Goal: Find specific page/section: Find specific page/section

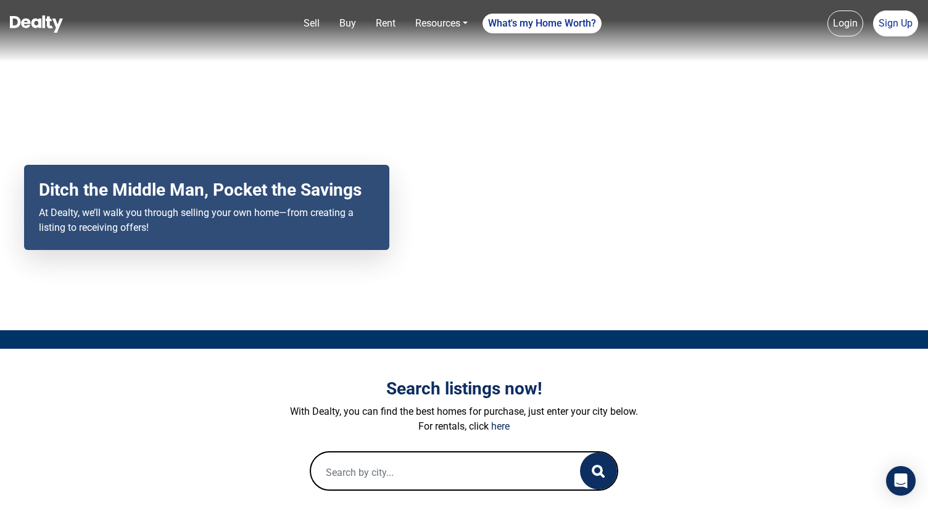
click at [399, 473] on input "text" at bounding box center [433, 471] width 244 height 39
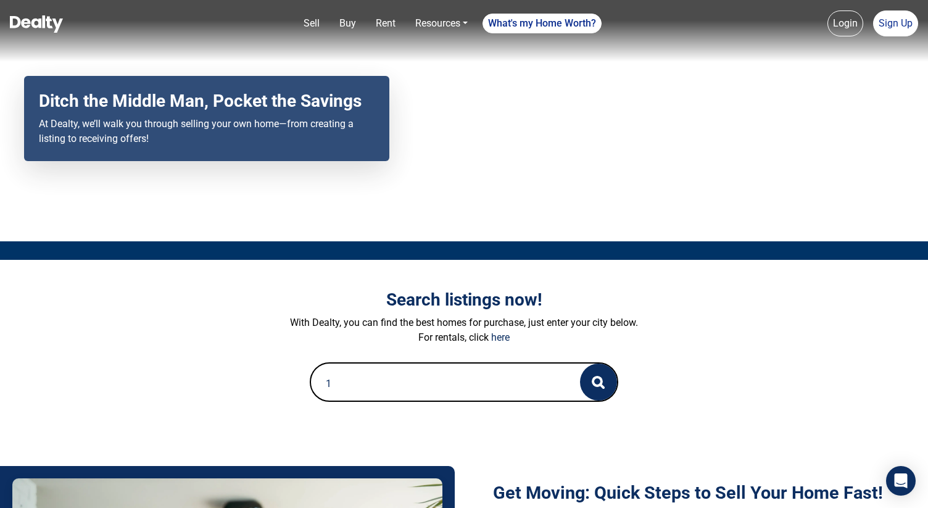
scroll to position [89, 0]
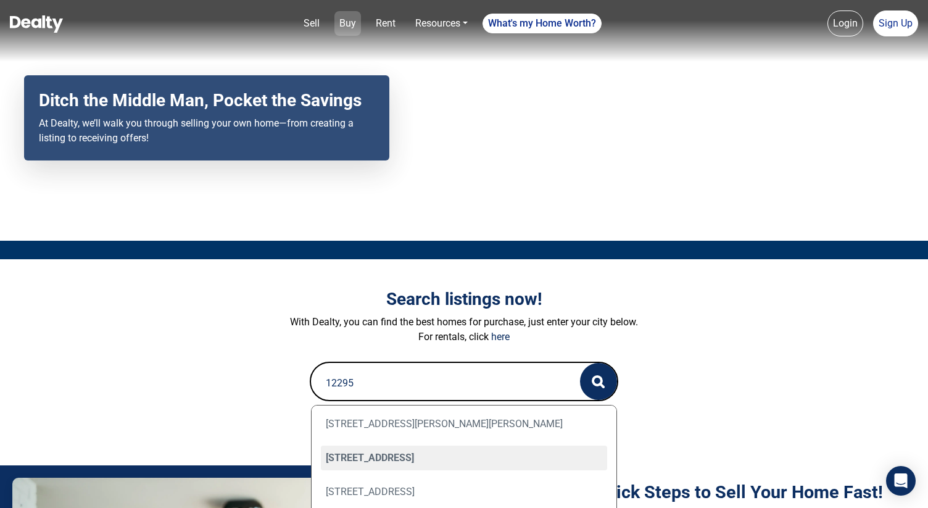
type input "12295"
click at [342, 23] on link "Buy" at bounding box center [347, 23] width 27 height 25
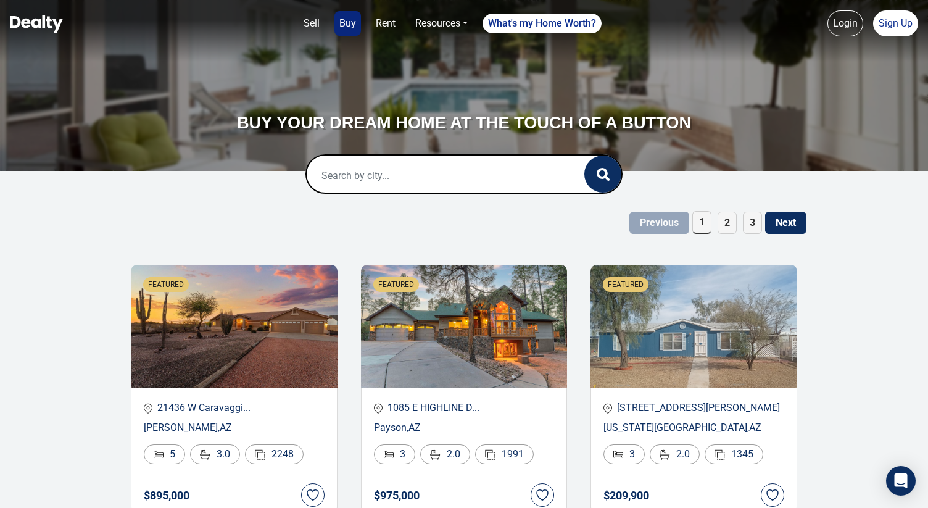
click at [386, 167] on input "text" at bounding box center [433, 174] width 252 height 39
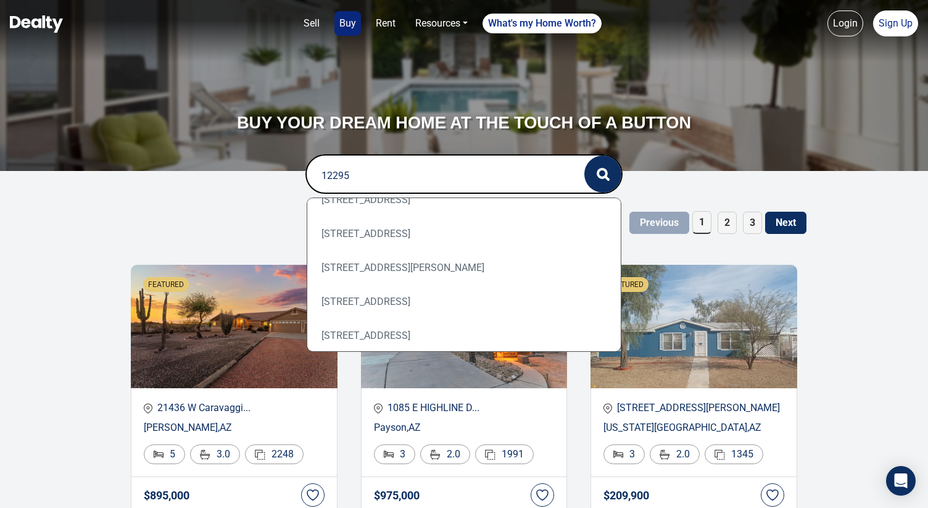
scroll to position [192, 0]
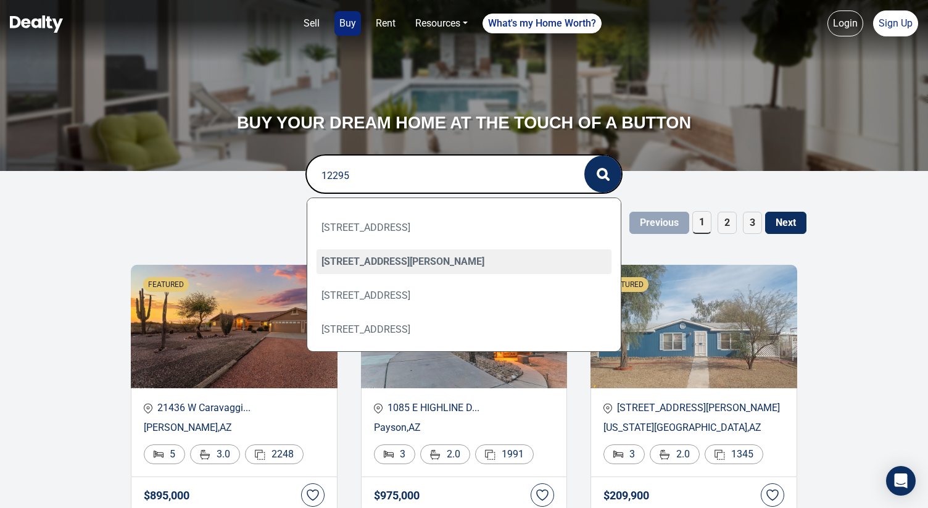
type input "12295"
click at [384, 16] on link "Rent" at bounding box center [386, 23] width 30 height 25
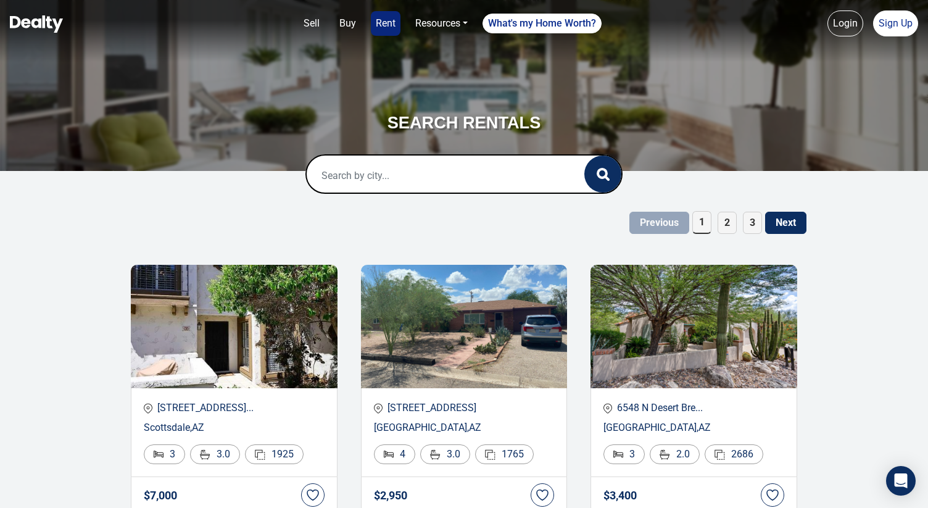
click at [356, 168] on input "text" at bounding box center [433, 174] width 252 height 39
type input "12295"
